Goal: Task Accomplishment & Management: Use online tool/utility

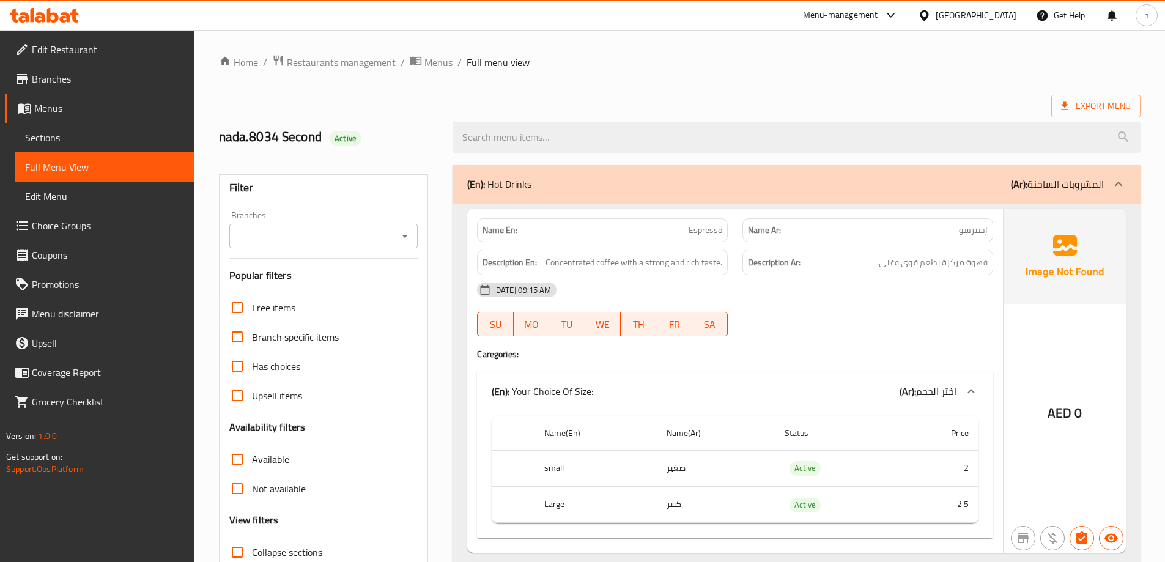
scroll to position [2763, 0]
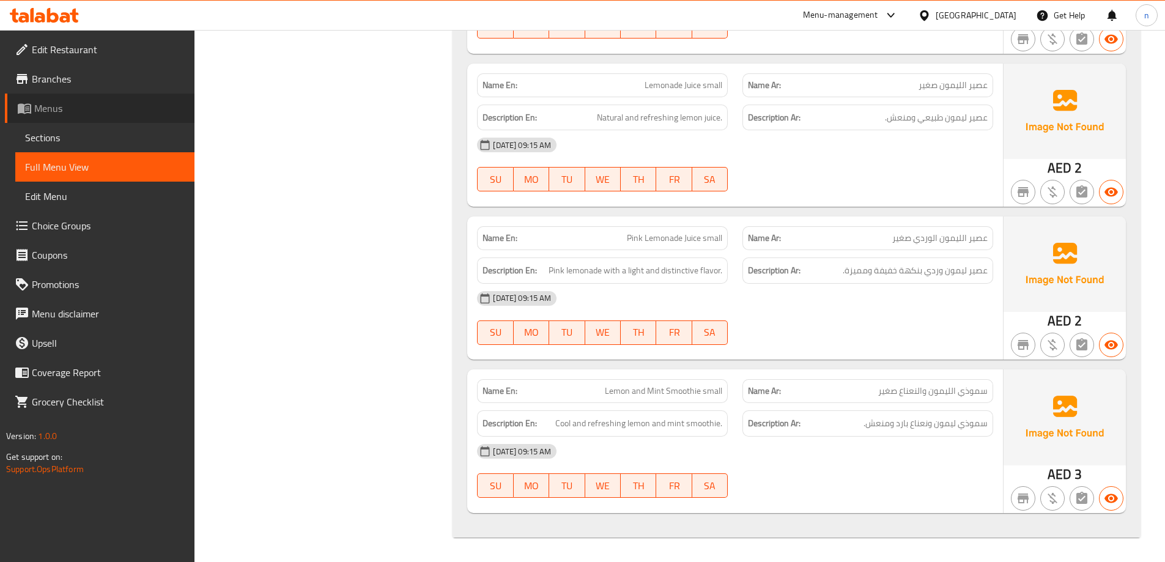
click at [46, 106] on span "Menus" at bounding box center [109, 108] width 150 height 15
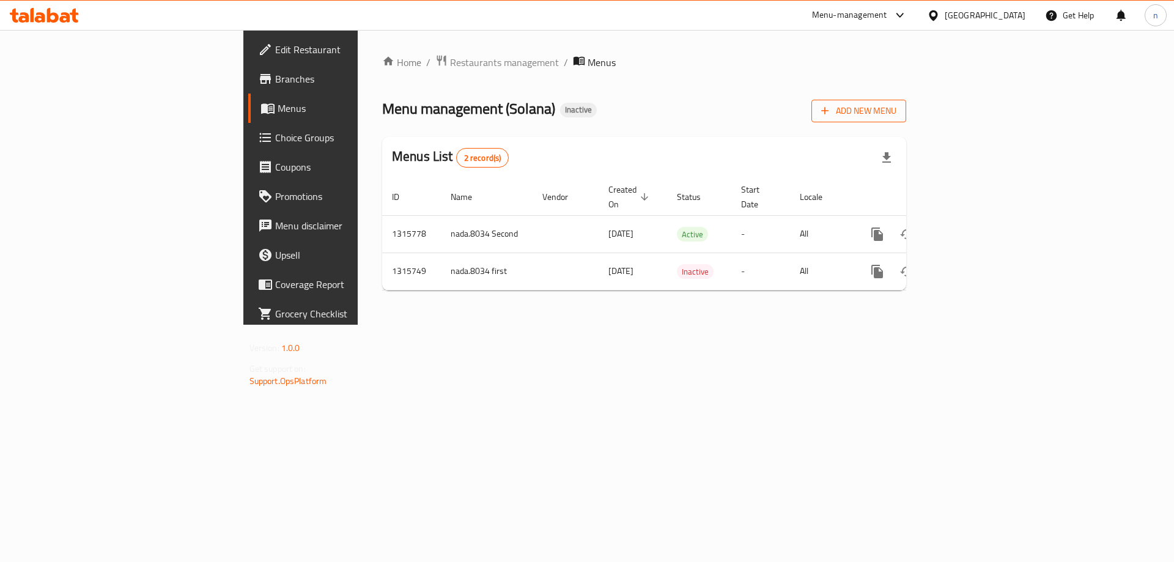
click at [896, 116] on span "Add New Menu" at bounding box center [858, 110] width 75 height 15
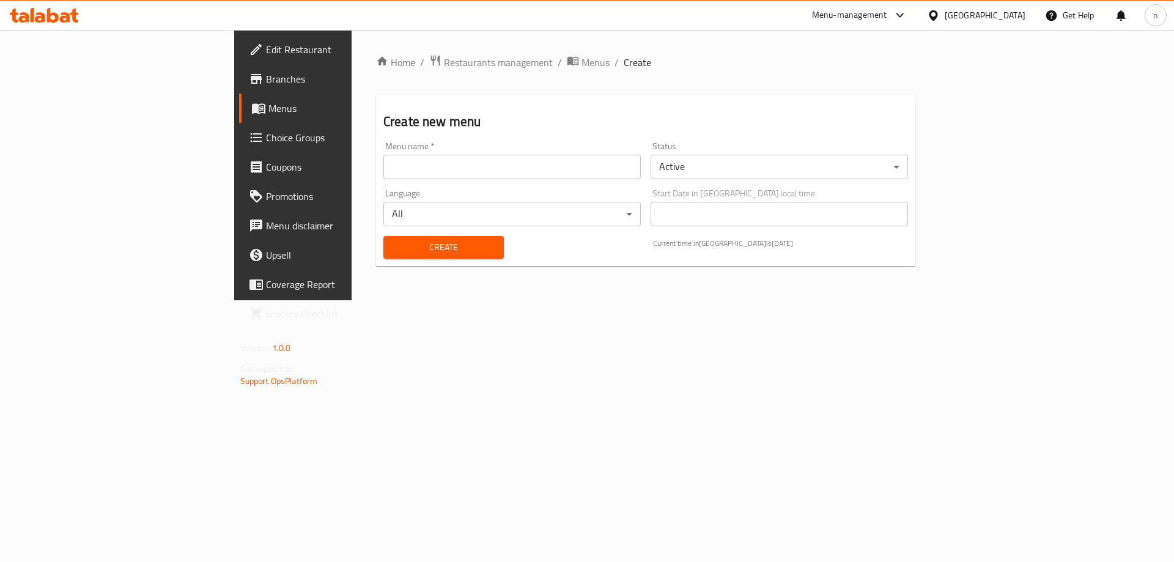
click at [478, 149] on div "Menu name   * Menu name *" at bounding box center [511, 160] width 257 height 37
click at [468, 170] on input "text" at bounding box center [511, 167] width 257 height 24
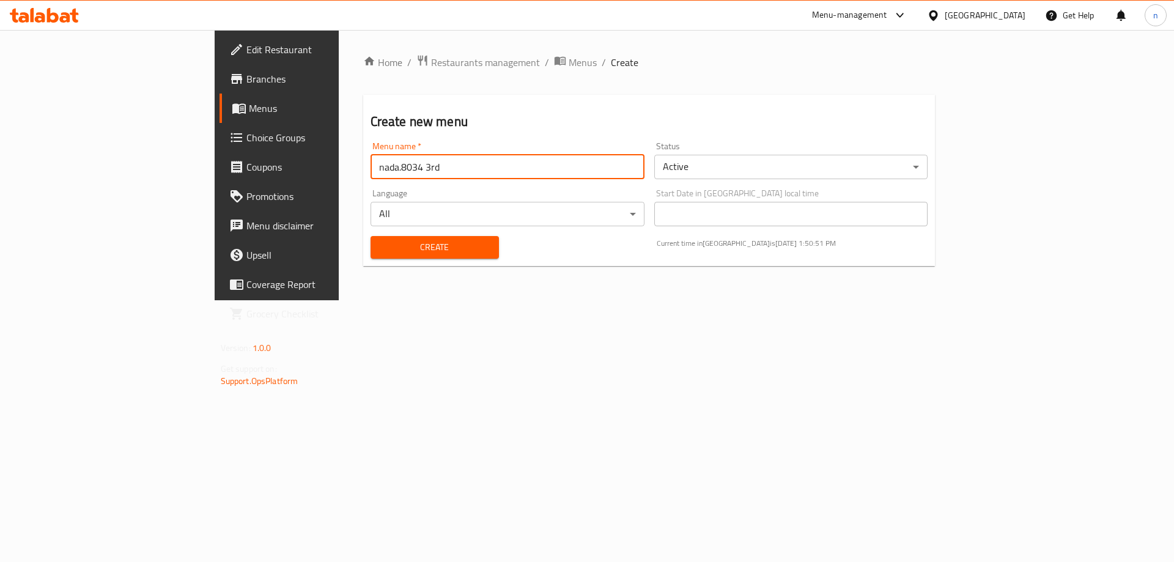
type input "nada.8034 3rd"
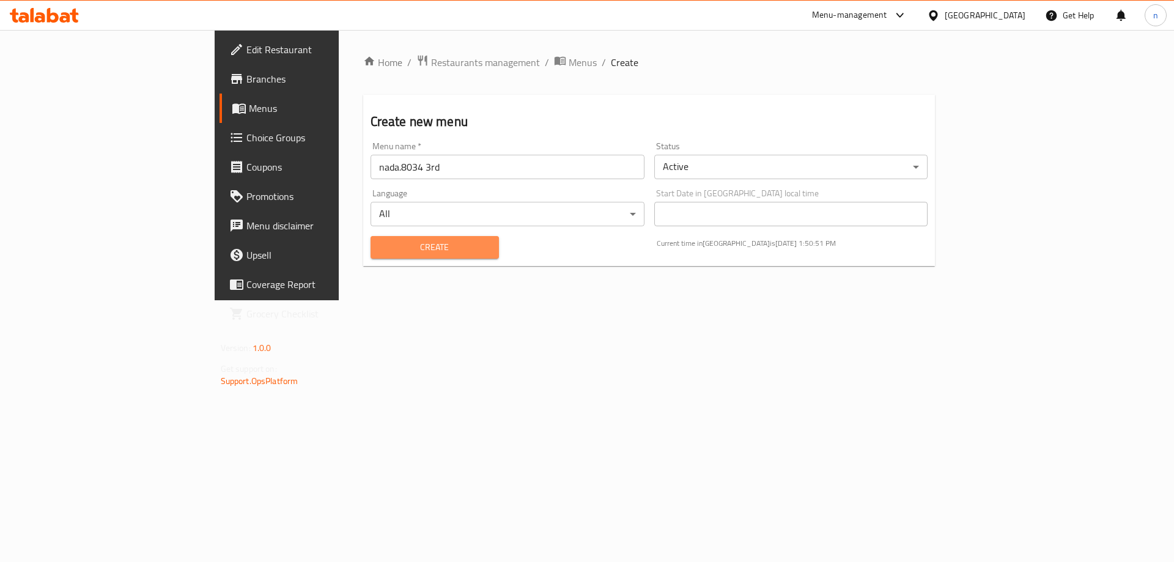
click at [380, 245] on span "Create" at bounding box center [434, 247] width 109 height 15
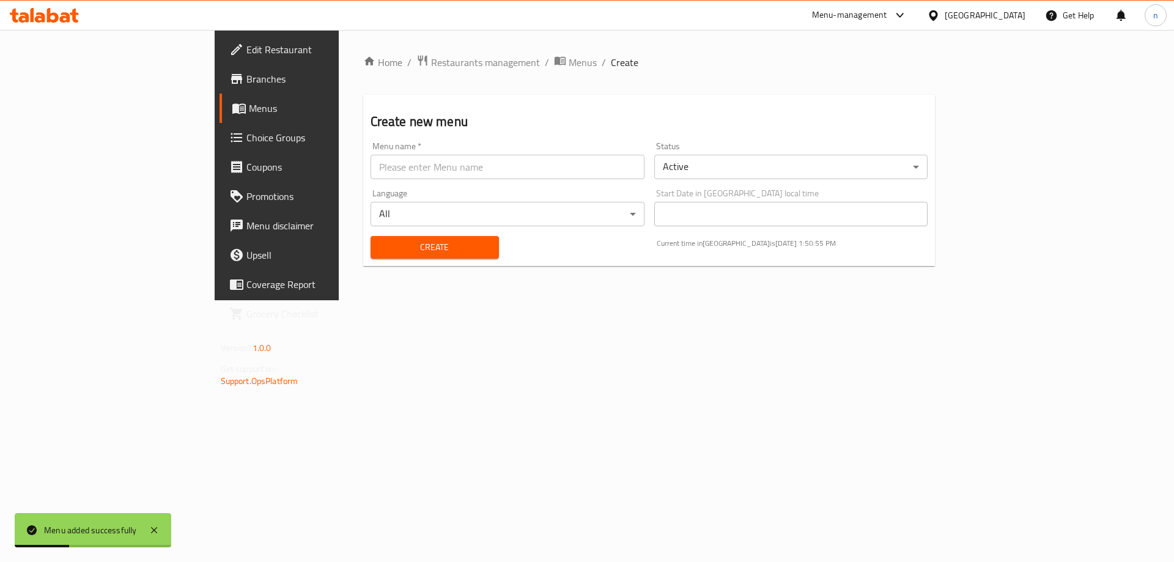
click at [249, 109] on span "Menus" at bounding box center [325, 108] width 152 height 15
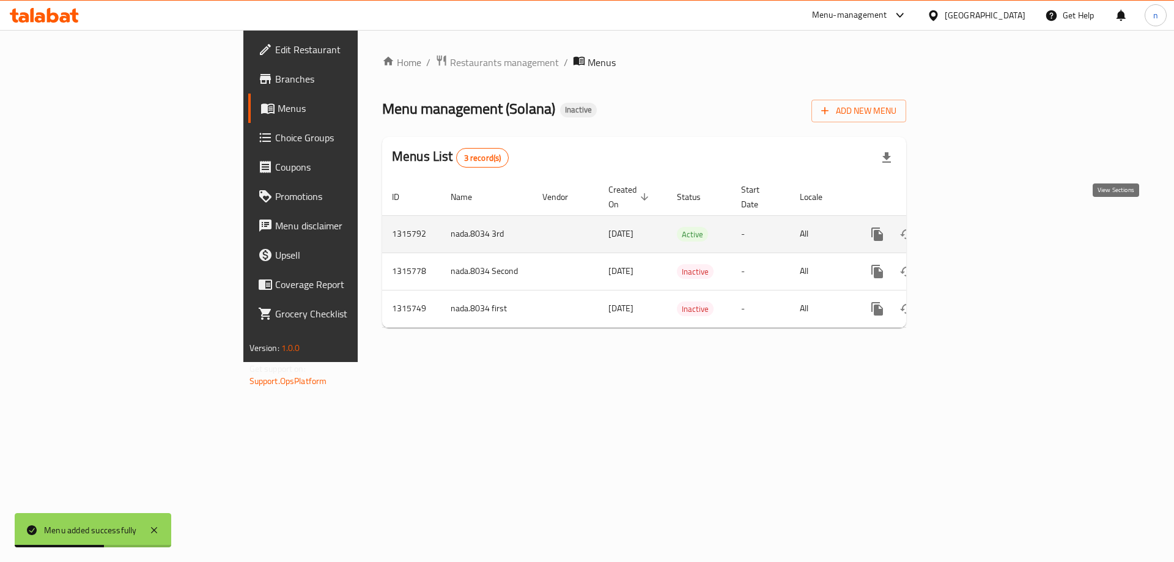
click at [973, 227] on icon "enhanced table" at bounding box center [965, 234] width 15 height 15
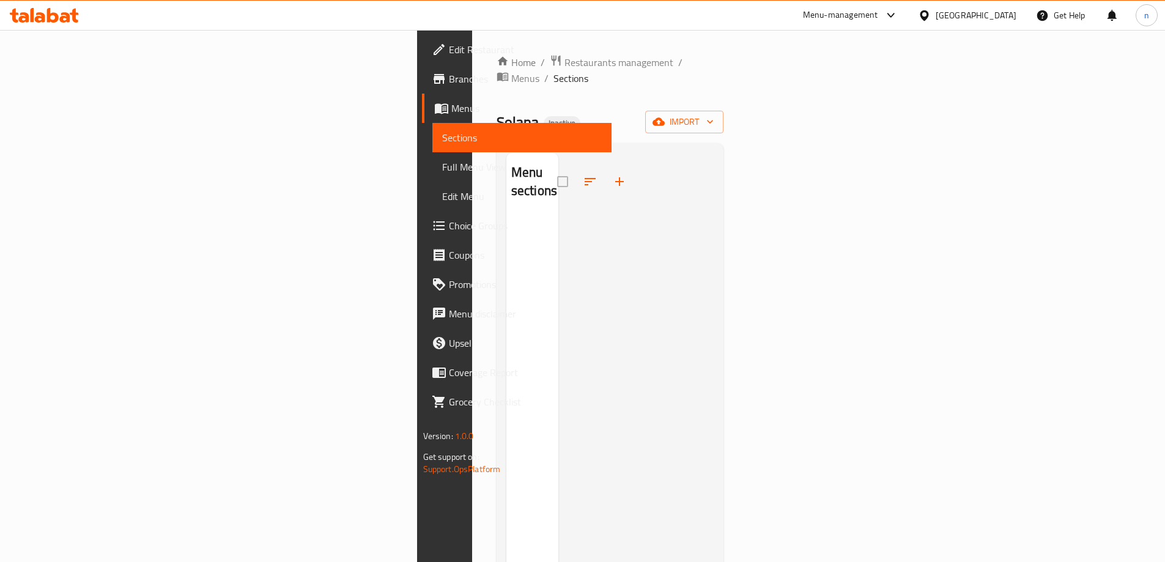
click at [442, 168] on span "Full Menu View" at bounding box center [522, 167] width 160 height 15
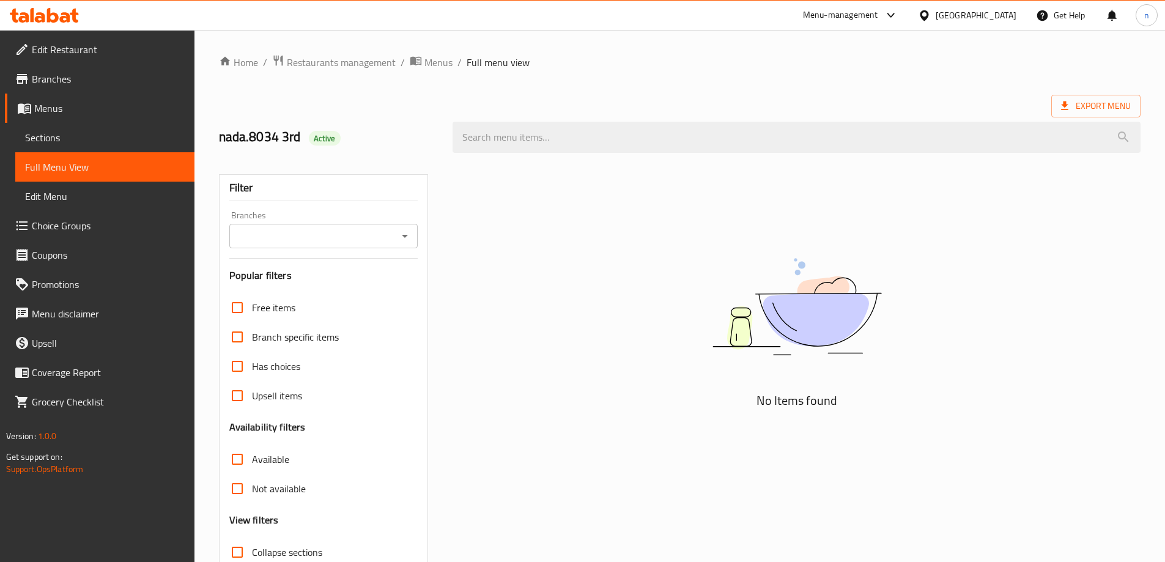
click at [72, 147] on link "Sections" at bounding box center [104, 137] width 179 height 29
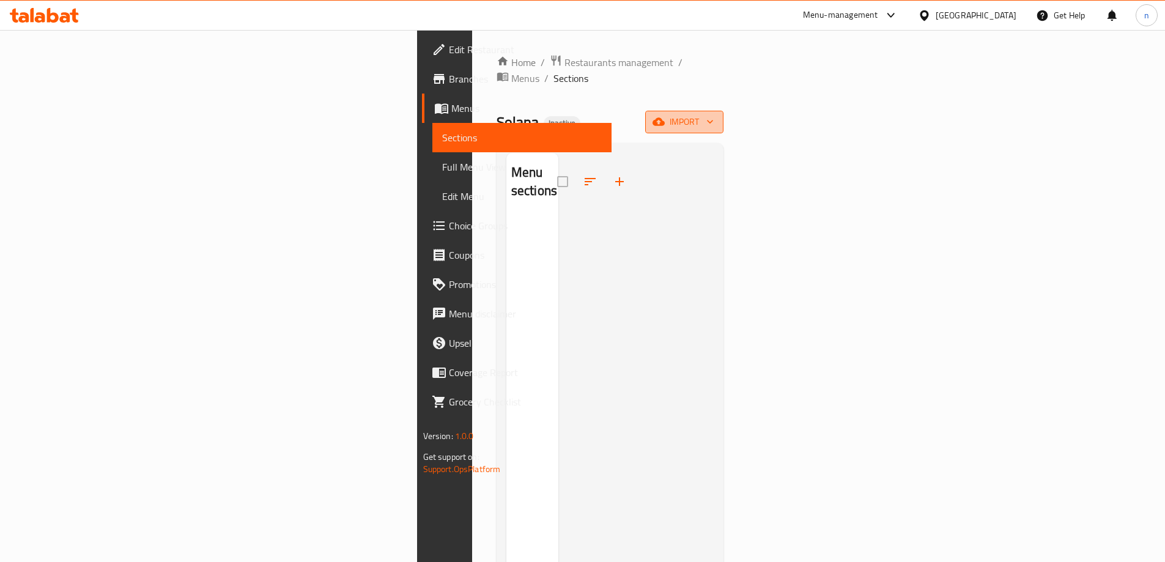
click at [713, 114] on span "import" at bounding box center [684, 121] width 59 height 15
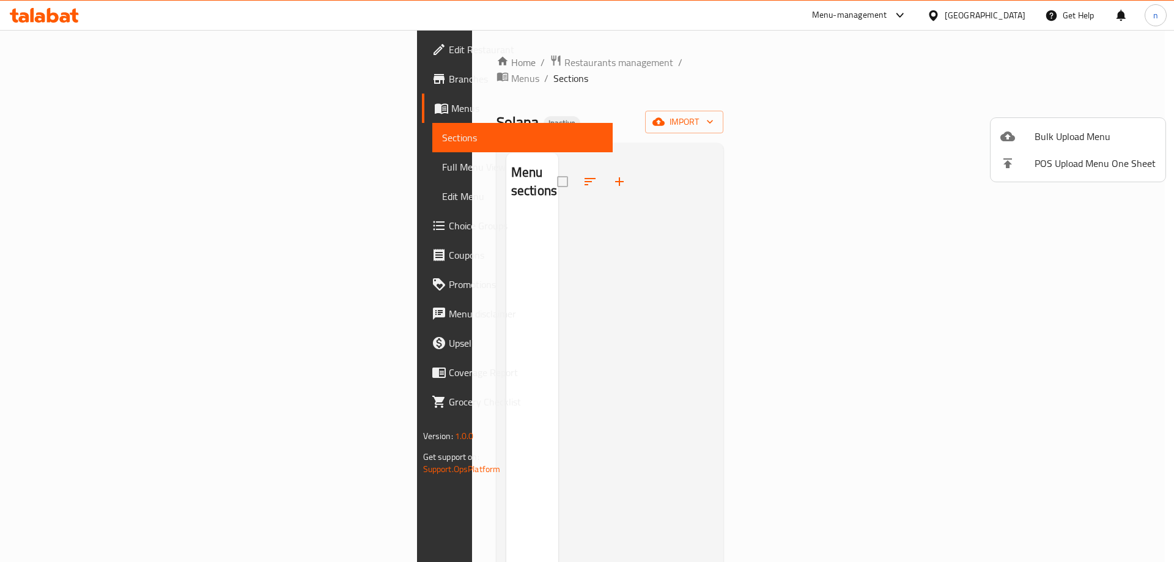
click at [1020, 138] on div at bounding box center [1017, 136] width 34 height 15
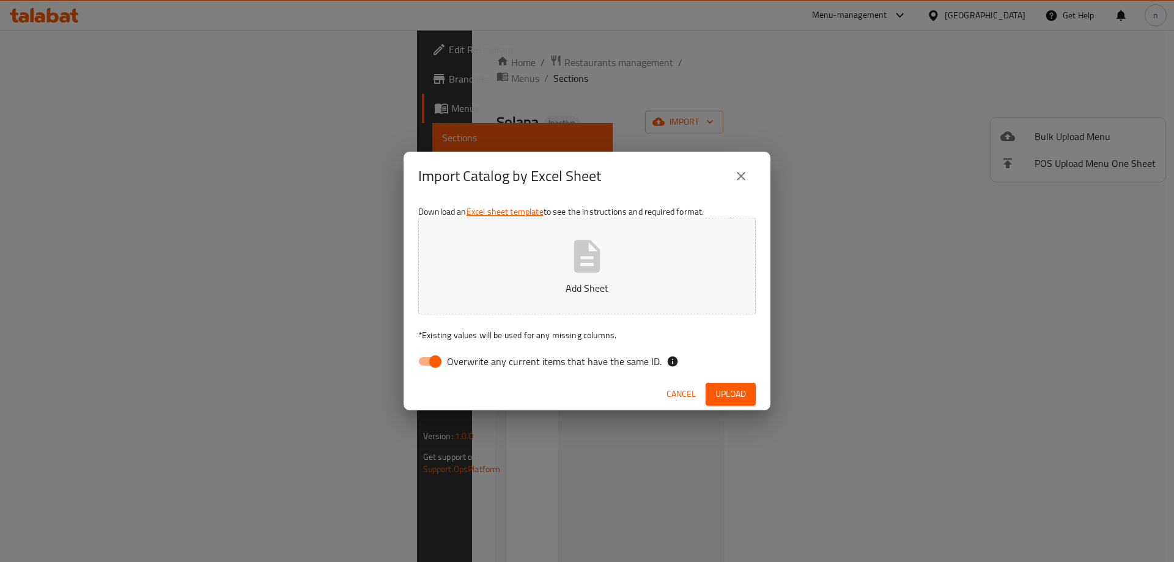
click at [428, 361] on input "Overwrite any current items that have the same ID." at bounding box center [435, 361] width 70 height 23
checkbox input "false"
click at [733, 397] on span "Upload" at bounding box center [730, 393] width 31 height 15
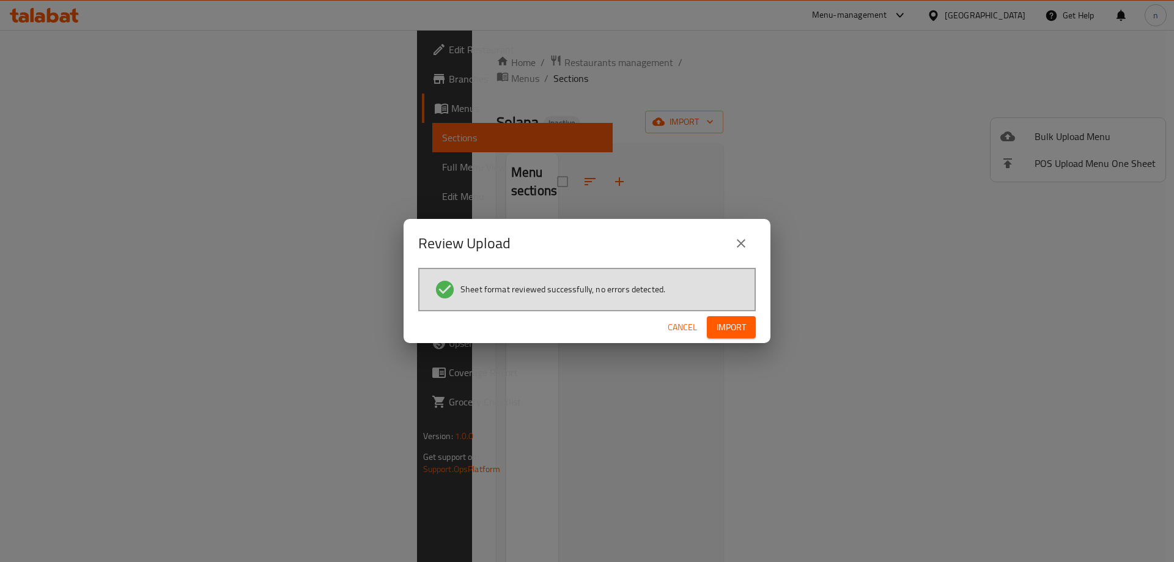
click at [733, 334] on span "Import" at bounding box center [730, 327] width 29 height 15
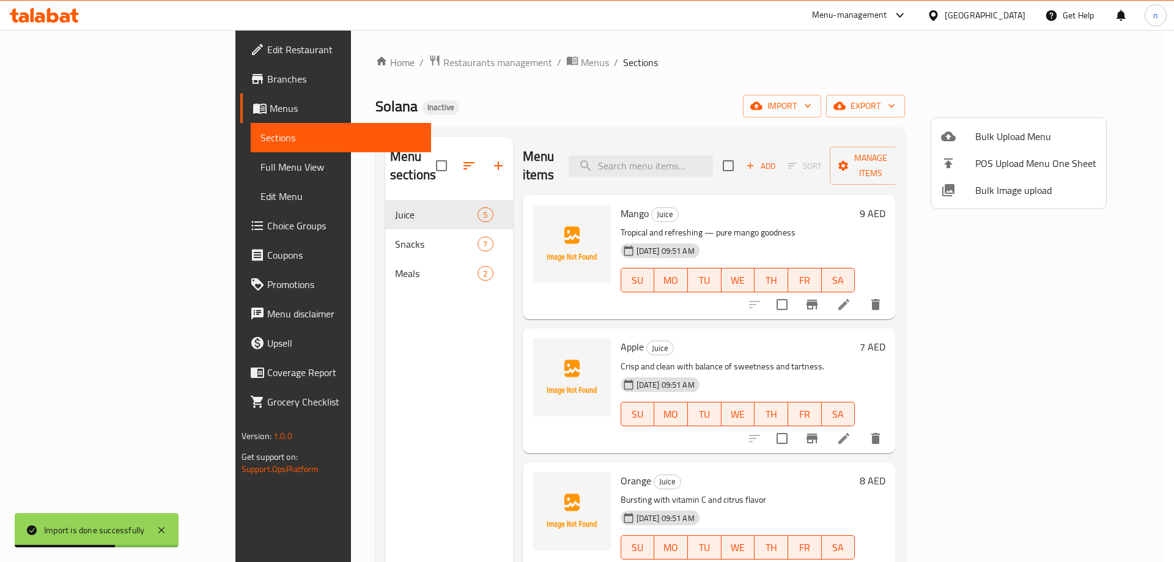
click at [56, 174] on div at bounding box center [587, 281] width 1174 height 562
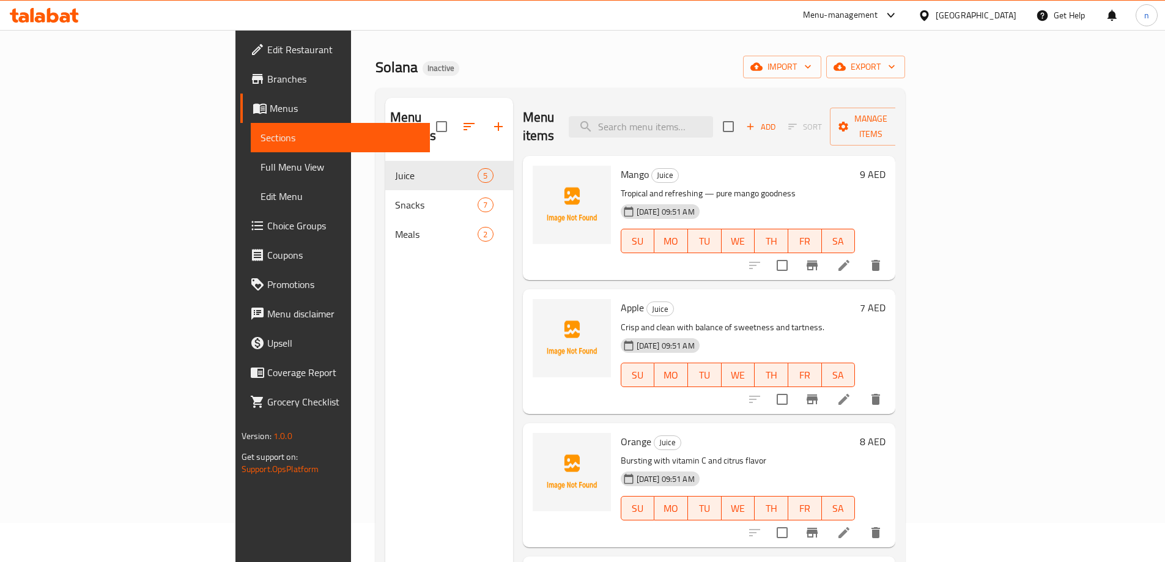
scroll to position [61, 0]
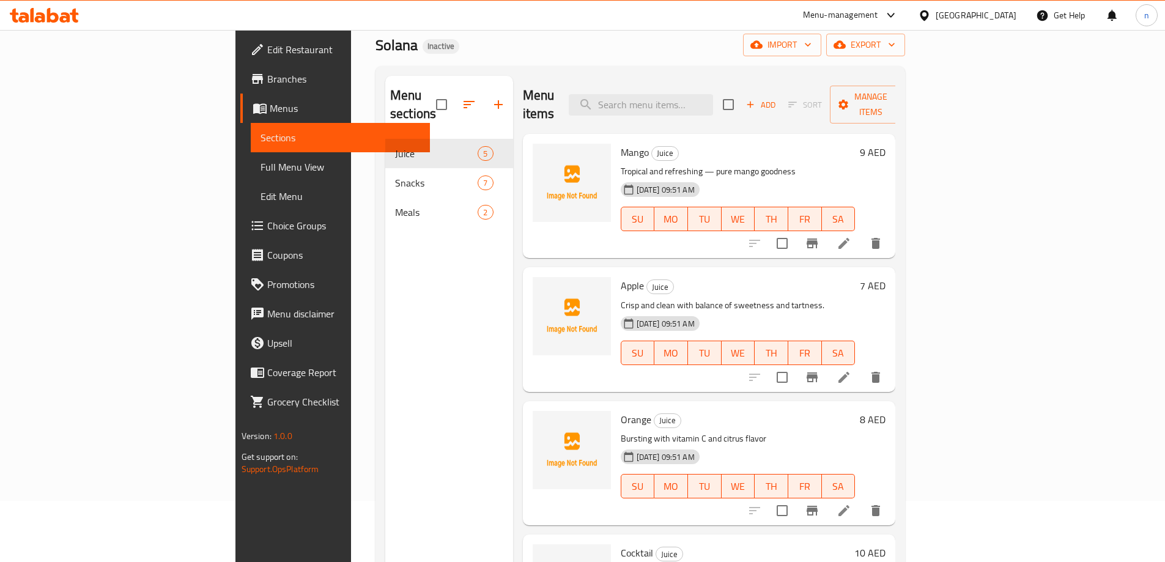
click at [260, 164] on span "Full Menu View" at bounding box center [340, 167] width 160 height 15
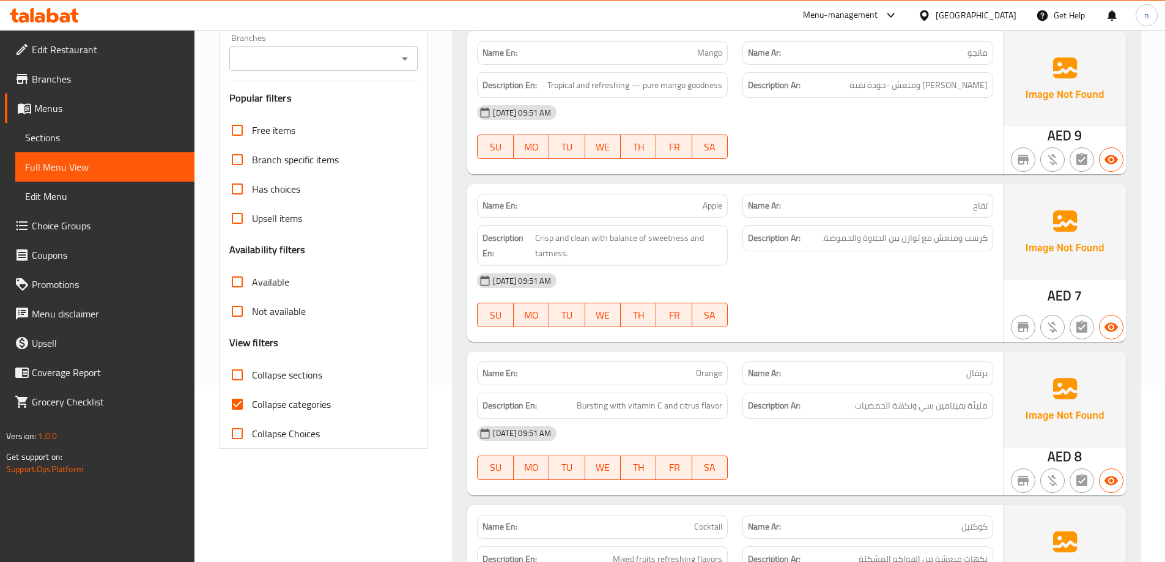
scroll to position [183, 0]
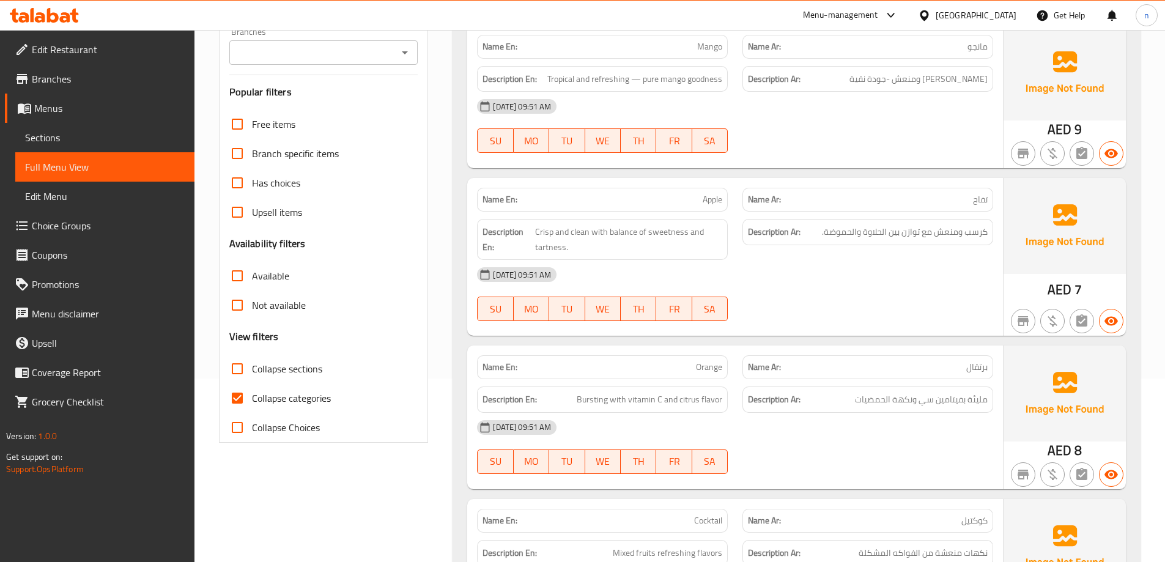
click at [243, 401] on input "Collapse categories" at bounding box center [237, 397] width 29 height 29
checkbox input "false"
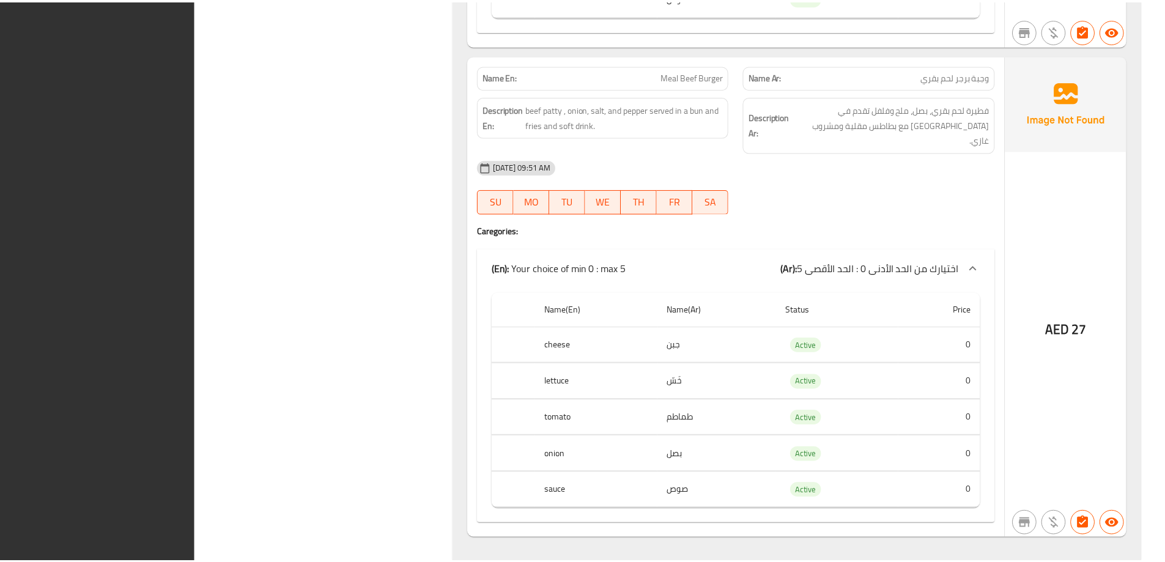
scroll to position [2644, 0]
